Goal: Download file/media

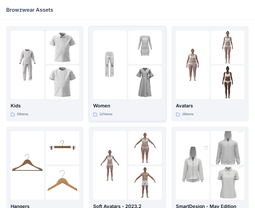
click at [103, 89] on div at bounding box center [110, 64] width 34 height 69
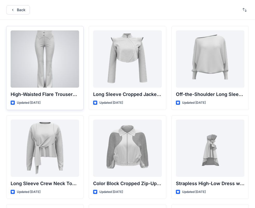
click at [57, 40] on div at bounding box center [45, 58] width 69 height 57
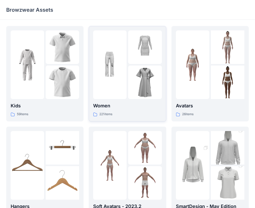
click at [119, 103] on p "Women" at bounding box center [127, 105] width 69 height 7
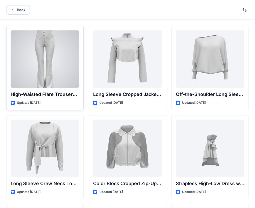
click at [45, 74] on div at bounding box center [45, 58] width 69 height 57
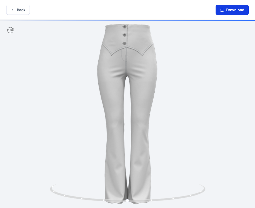
click at [233, 10] on button "Download" at bounding box center [232, 10] width 33 height 10
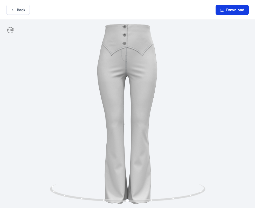
click at [236, 10] on button "Download" at bounding box center [232, 10] width 33 height 10
drag, startPoint x: 106, startPoint y: 1, endPoint x: 208, endPoint y: 69, distance: 123.1
click at [208, 69] on div "Back Download Version History" at bounding box center [127, 104] width 255 height 209
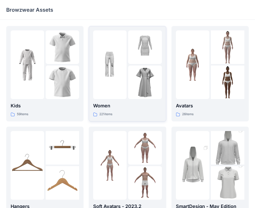
click at [100, 102] on p "Women" at bounding box center [127, 105] width 69 height 7
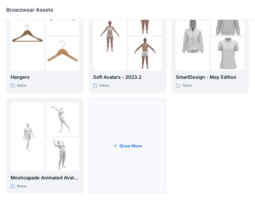
click at [162, 163] on button "Show More" at bounding box center [127, 145] width 77 height 95
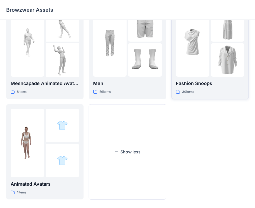
scroll to position [229, 0]
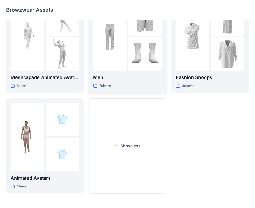
click at [152, 74] on p "Men" at bounding box center [127, 77] width 69 height 7
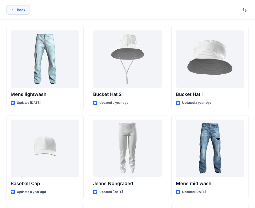
drag, startPoint x: 32, startPoint y: 10, endPoint x: 25, endPoint y: 10, distance: 7.3
click at [31, 10] on div "Back" at bounding box center [127, 10] width 255 height 20
click at [19, 8] on button "Back" at bounding box center [18, 9] width 24 height 9
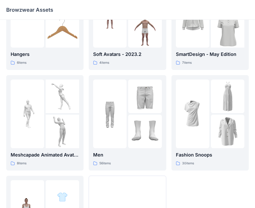
scroll to position [152, 0]
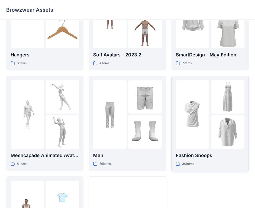
click at [206, 163] on div "30 items" at bounding box center [210, 163] width 69 height 5
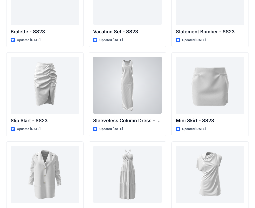
scroll to position [709, 0]
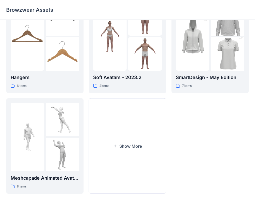
scroll to position [129, 0]
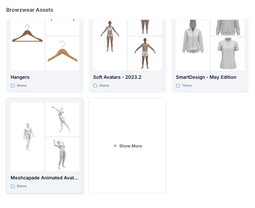
click at [24, 164] on div at bounding box center [28, 136] width 34 height 69
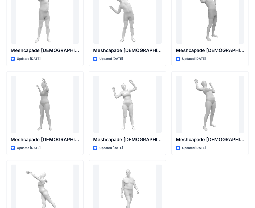
scroll to position [86, 0]
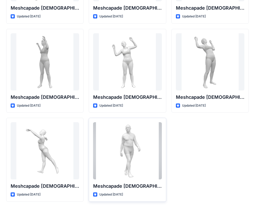
click at [140, 137] on div at bounding box center [127, 150] width 69 height 57
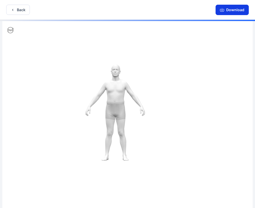
click at [242, 13] on button "Download" at bounding box center [232, 10] width 33 height 10
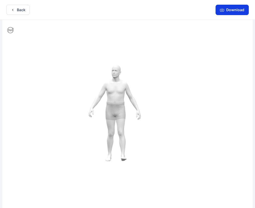
click at [238, 12] on button "Download" at bounding box center [232, 10] width 33 height 10
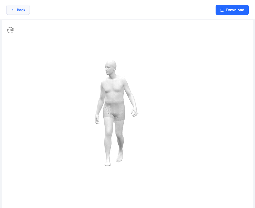
click at [24, 9] on button "Back" at bounding box center [18, 10] width 24 height 10
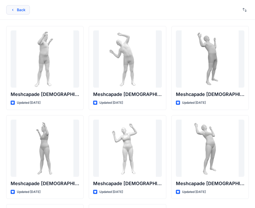
click at [21, 10] on button "Back" at bounding box center [18, 9] width 24 height 9
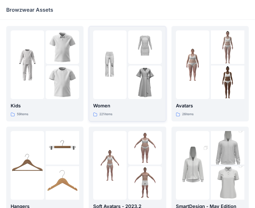
click at [106, 104] on p "Women" at bounding box center [127, 105] width 69 height 7
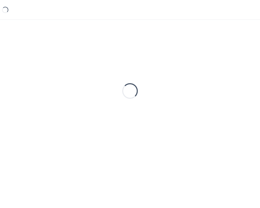
click at [106, 104] on div "Loading..." at bounding box center [129, 91] width 247 height 130
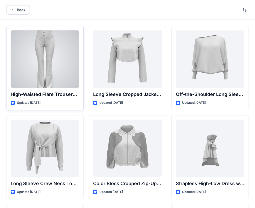
click at [32, 73] on div at bounding box center [45, 58] width 69 height 57
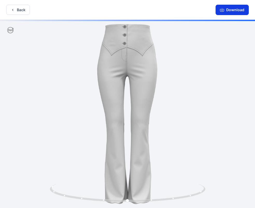
click at [244, 10] on button "Download" at bounding box center [232, 10] width 33 height 10
